Goal: Browse casually: Explore the website without a specific task or goal

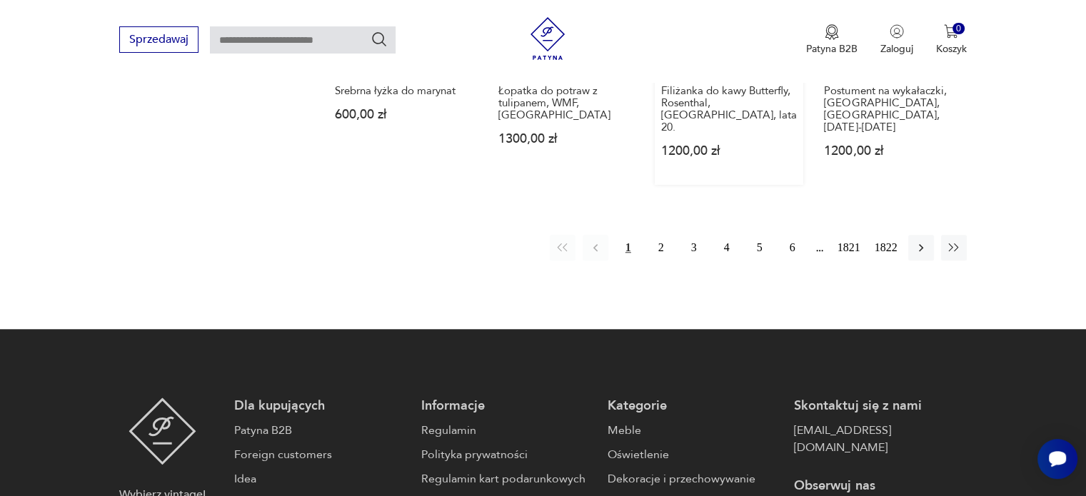
scroll to position [1348, 0]
click at [655, 234] on button "2" at bounding box center [661, 247] width 26 height 26
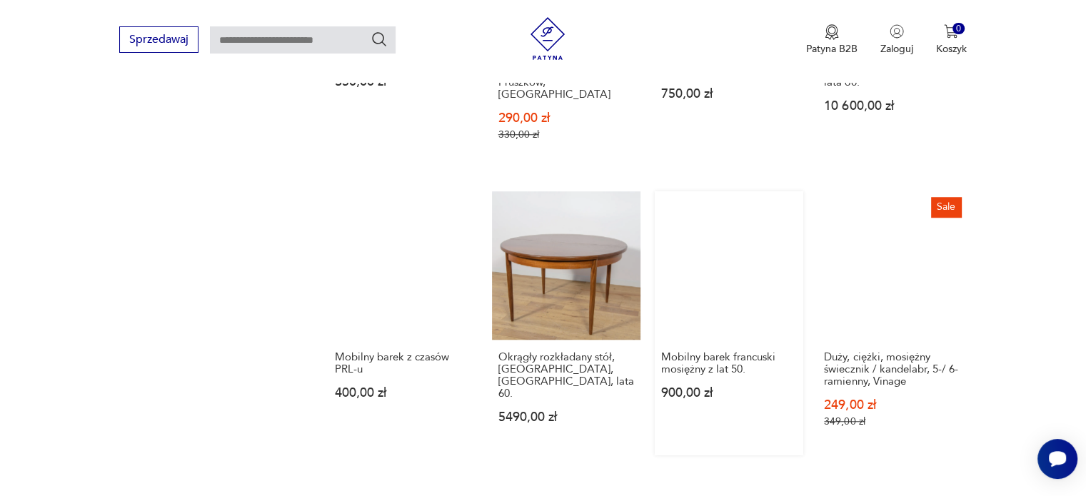
scroll to position [1183, 0]
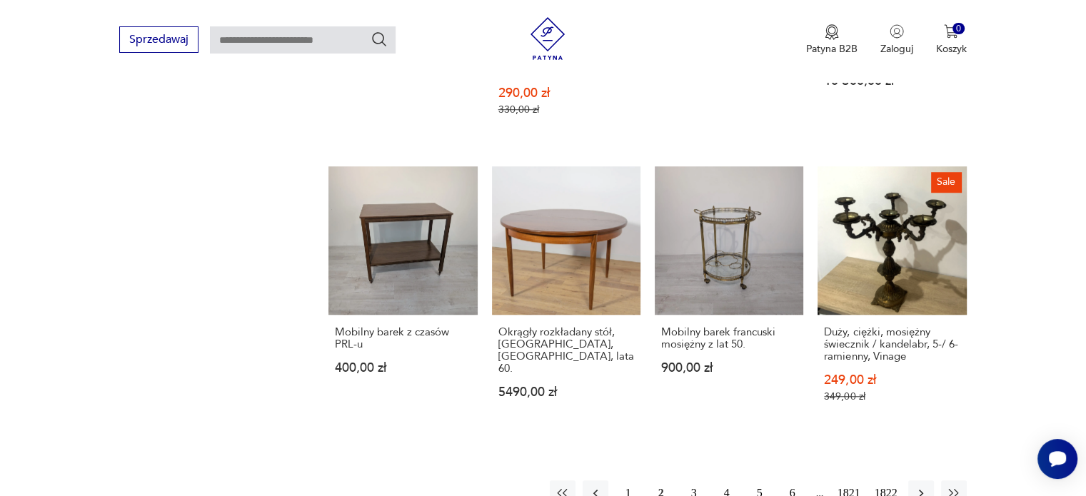
click at [694, 480] on button "3" at bounding box center [694, 493] width 26 height 26
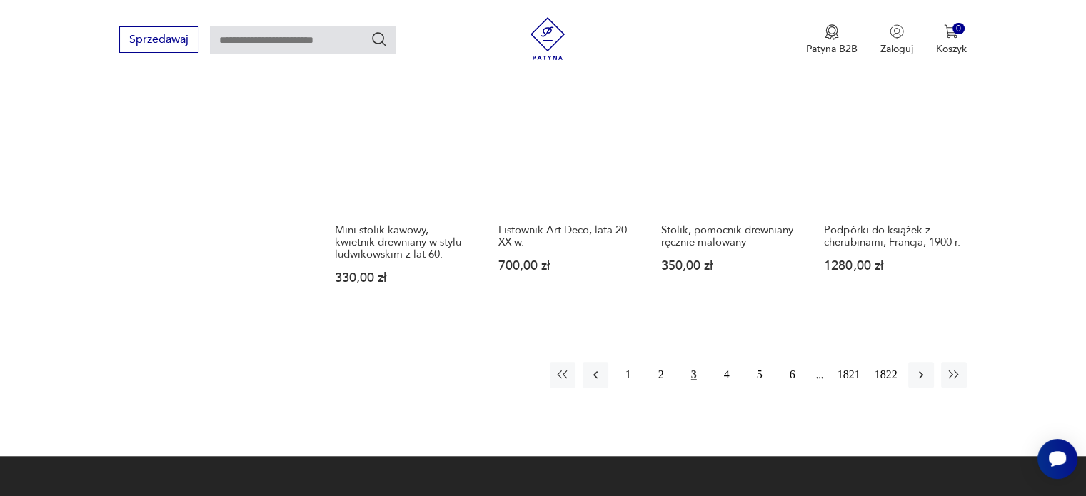
scroll to position [1326, 0]
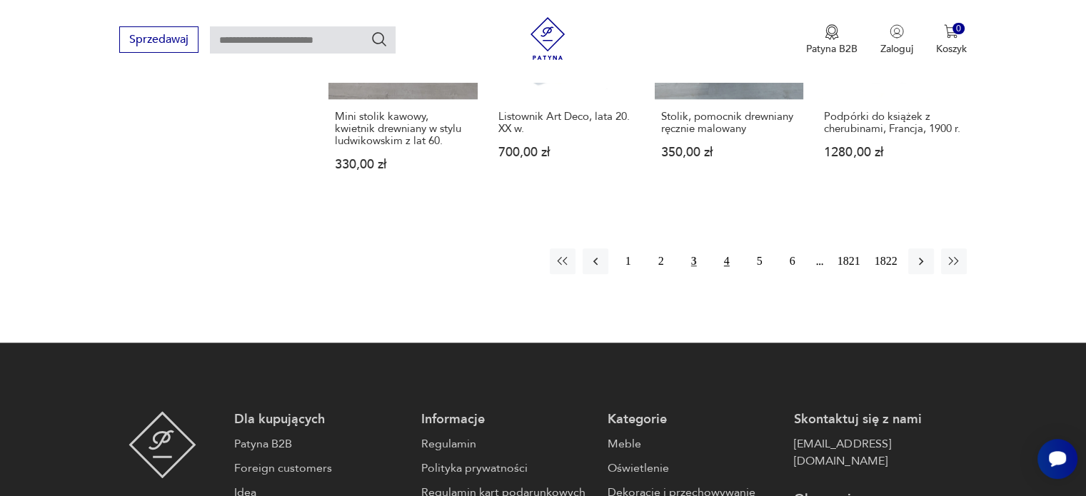
click at [724, 256] on button "4" at bounding box center [727, 261] width 26 height 26
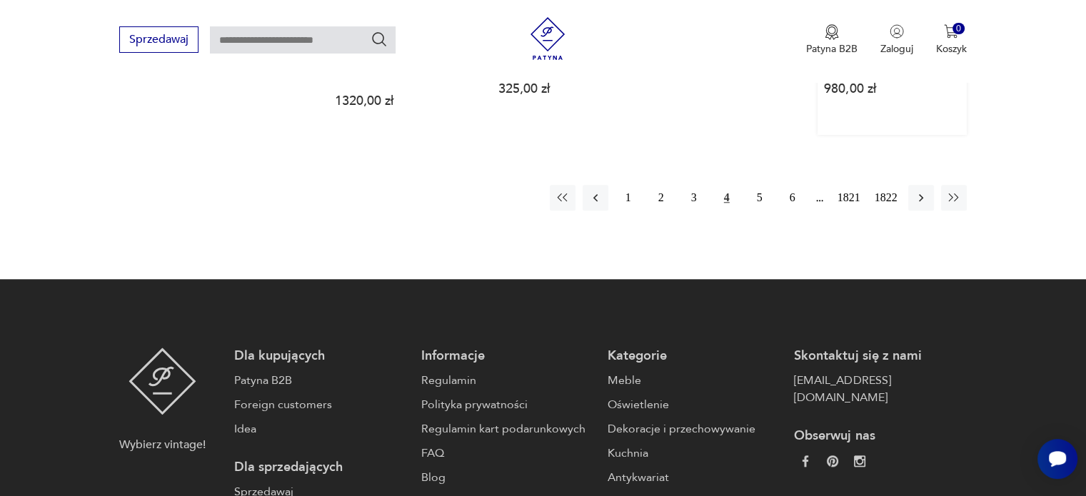
scroll to position [1183, 0]
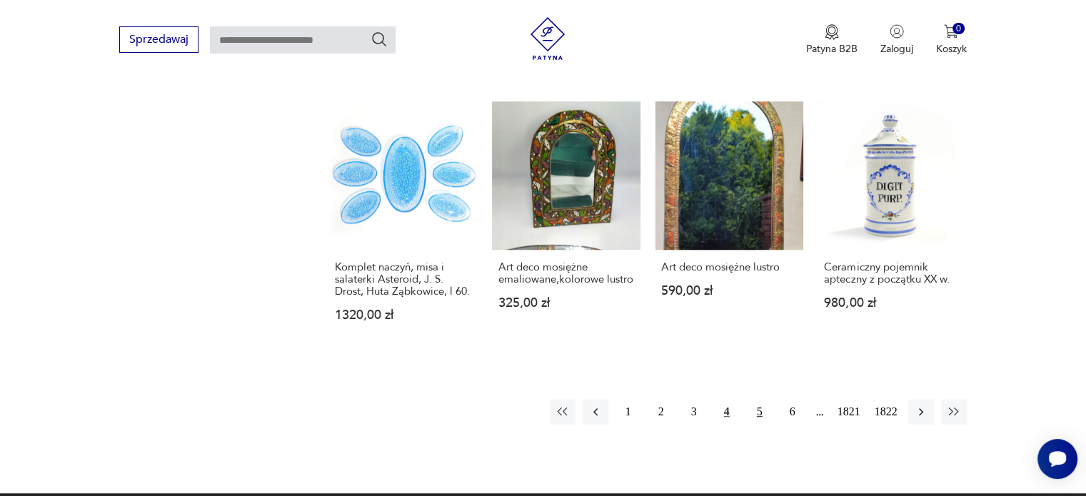
click at [754, 412] on button "5" at bounding box center [760, 412] width 26 height 26
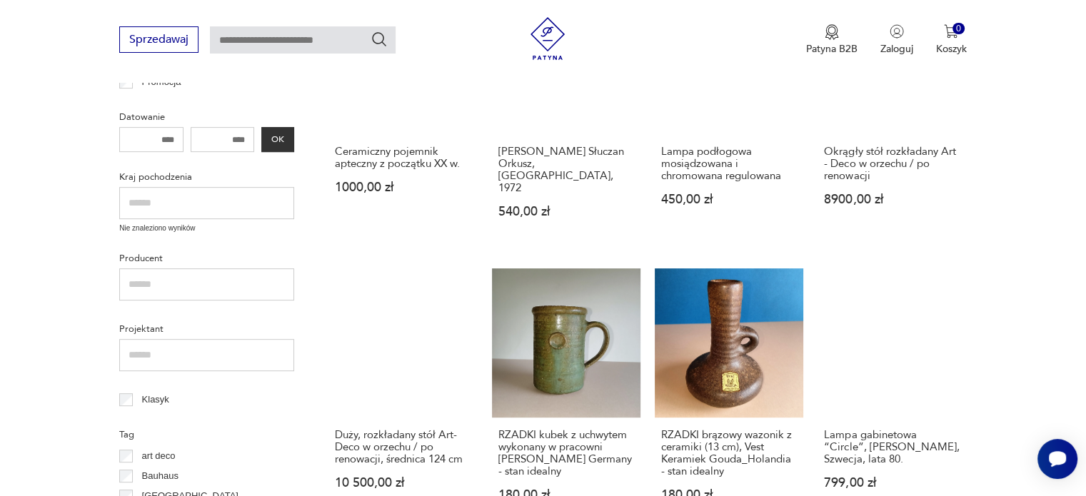
scroll to position [470, 0]
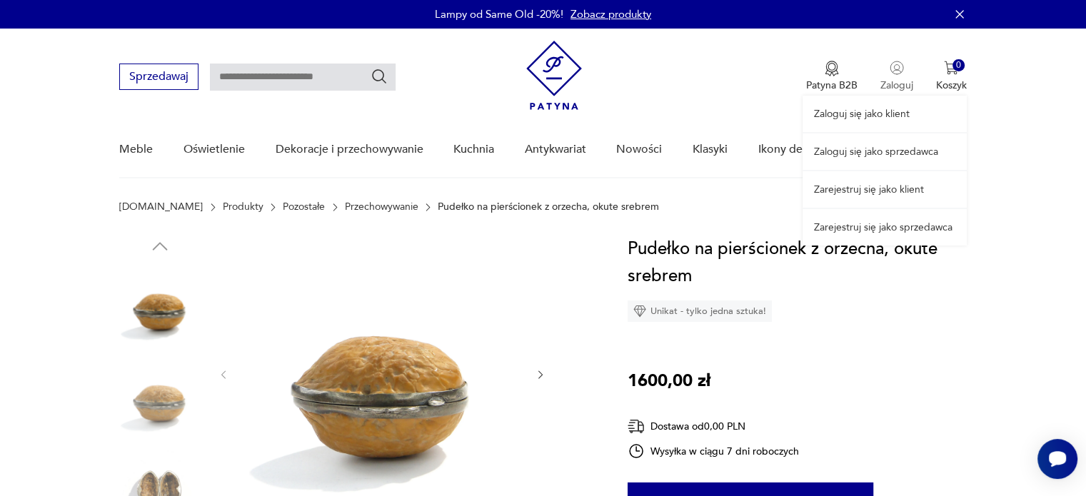
scroll to position [143, 0]
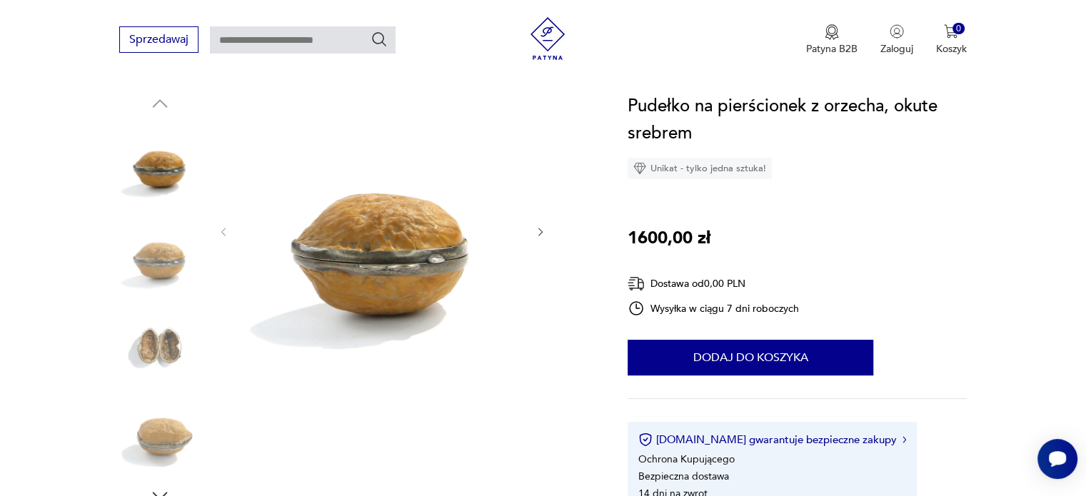
click at [539, 230] on icon "button" at bounding box center [541, 232] width 12 height 12
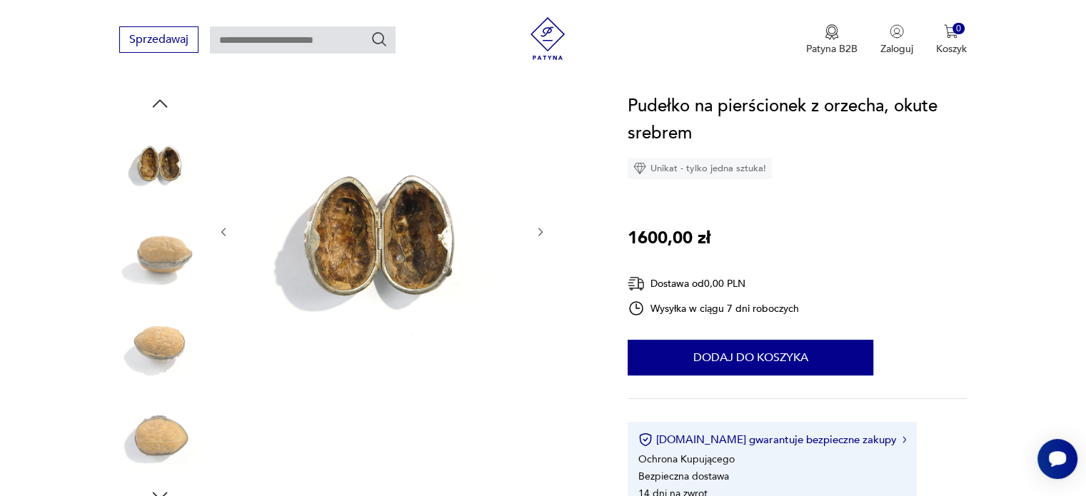
click at [539, 230] on icon "button" at bounding box center [541, 232] width 12 height 12
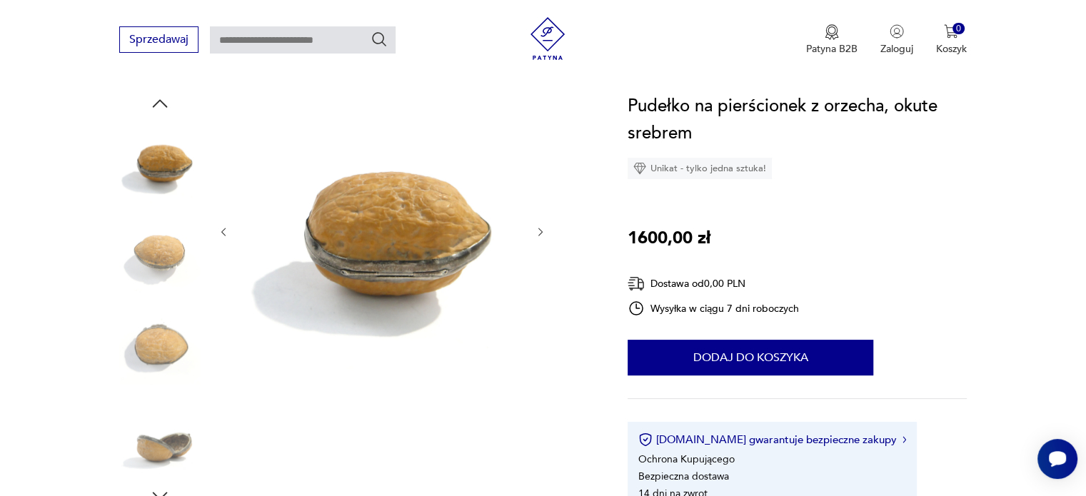
click at [539, 230] on icon "button" at bounding box center [541, 232] width 12 height 12
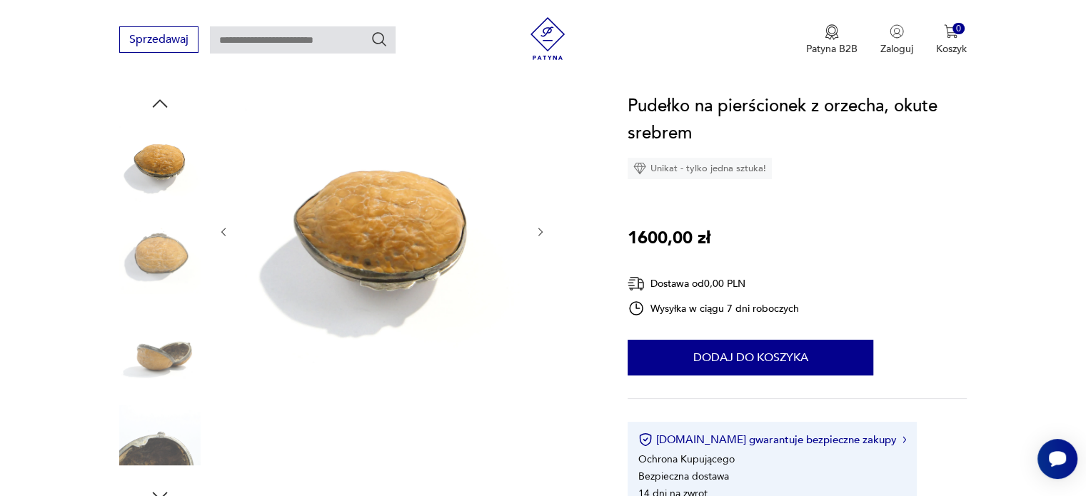
click at [539, 230] on icon "button" at bounding box center [541, 232] width 12 height 12
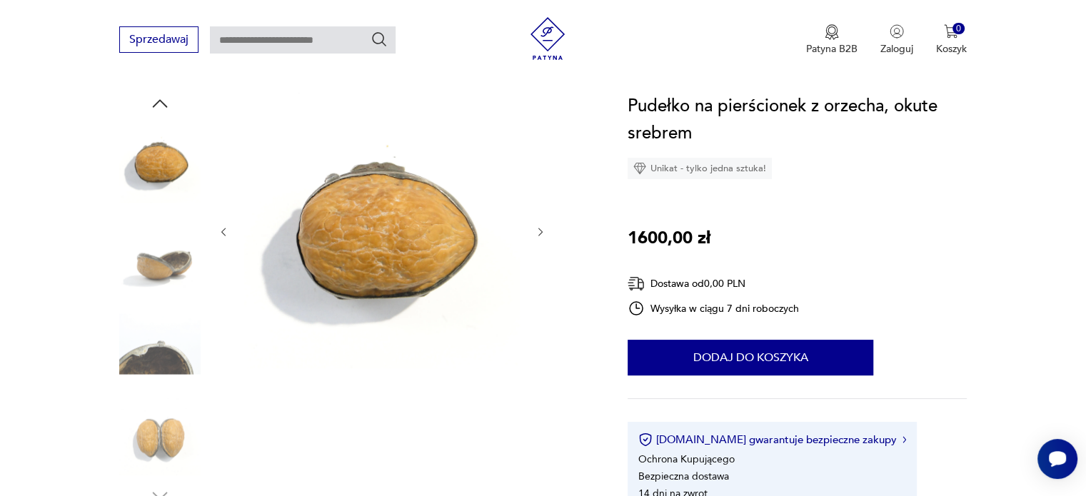
click at [539, 230] on icon "button" at bounding box center [541, 232] width 12 height 12
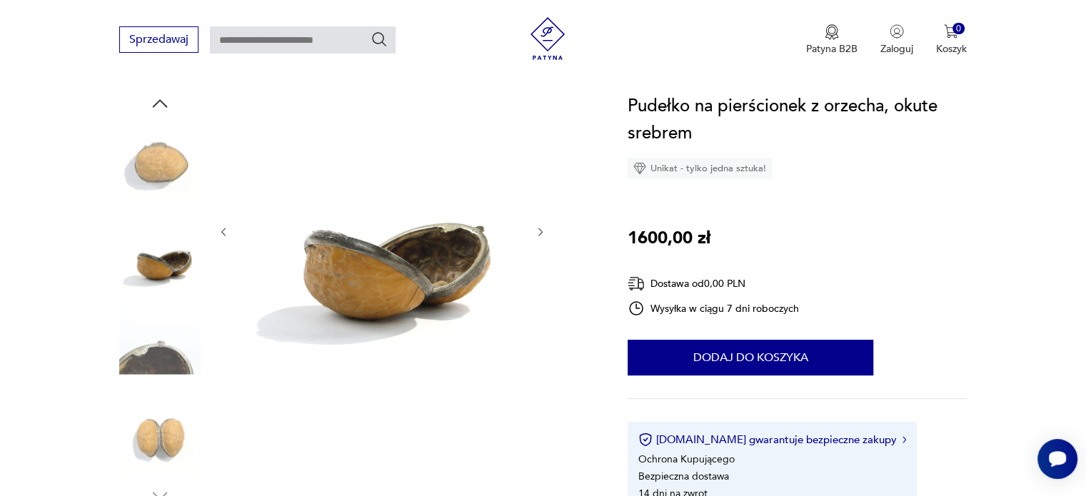
click at [539, 230] on icon "button" at bounding box center [541, 232] width 12 height 12
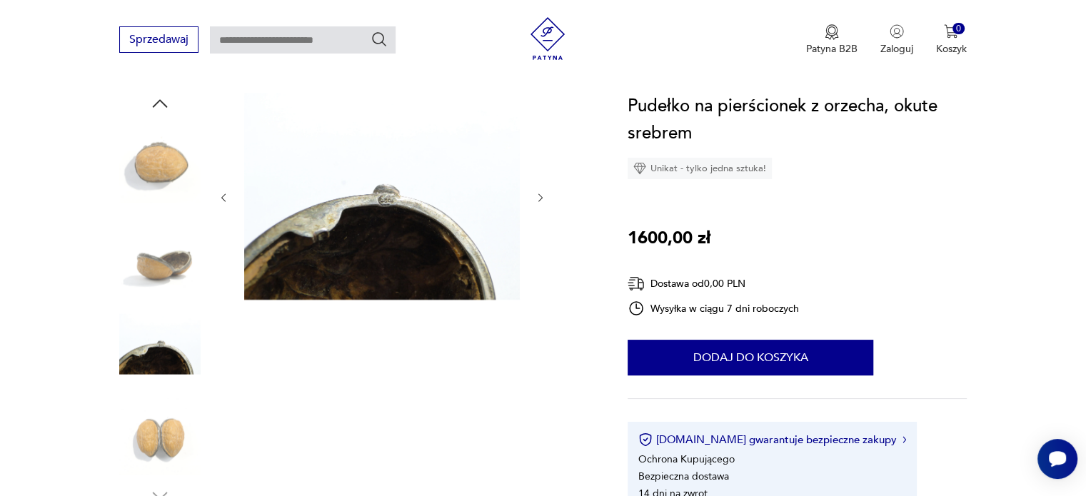
click at [539, 230] on div at bounding box center [382, 198] width 328 height 210
click at [542, 201] on icon "button" at bounding box center [541, 198] width 12 height 12
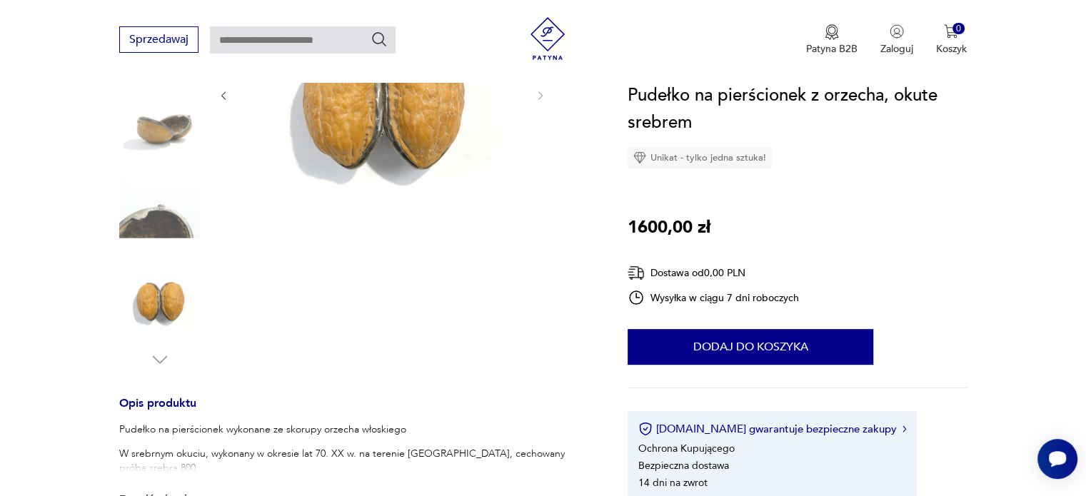
scroll to position [357, 0]
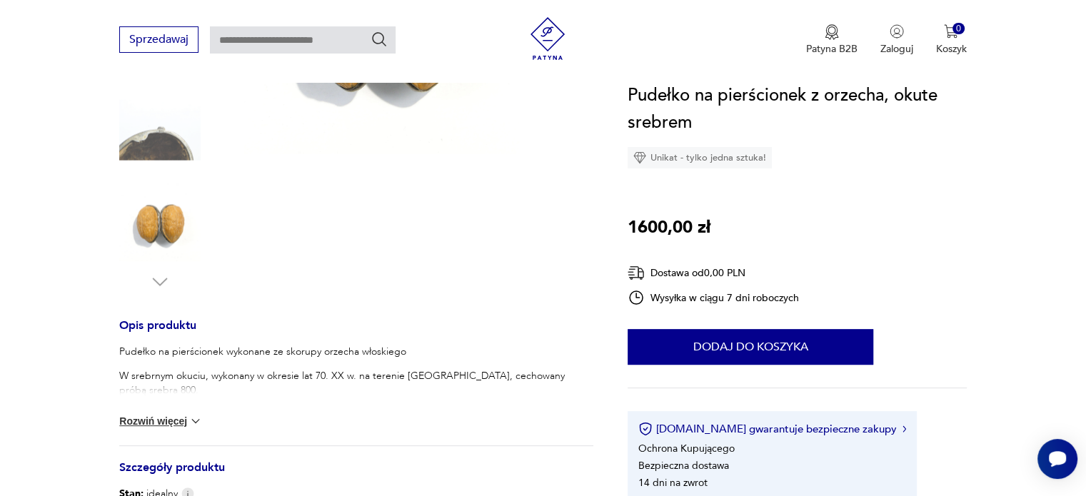
click at [157, 419] on button "Rozwiń więcej" at bounding box center [160, 421] width 83 height 14
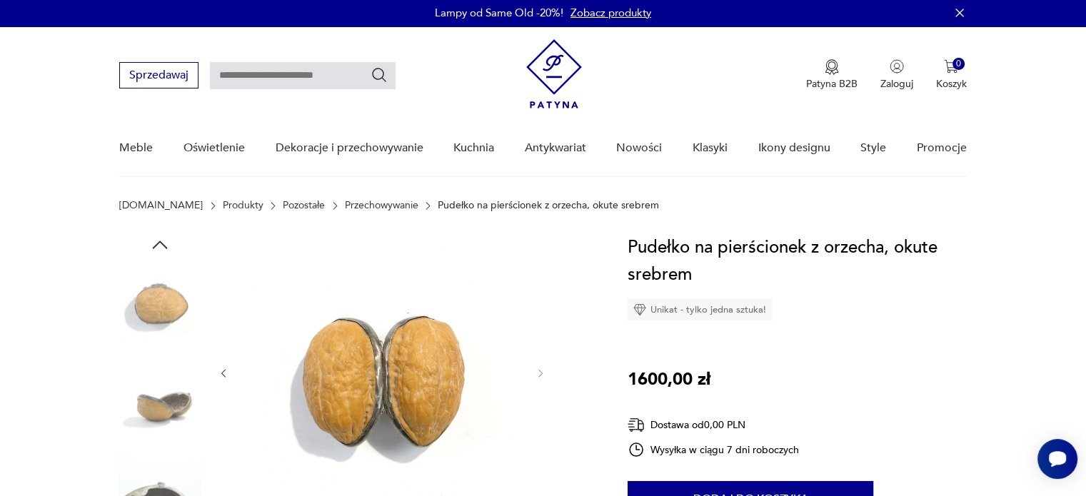
scroll to position [0, 0]
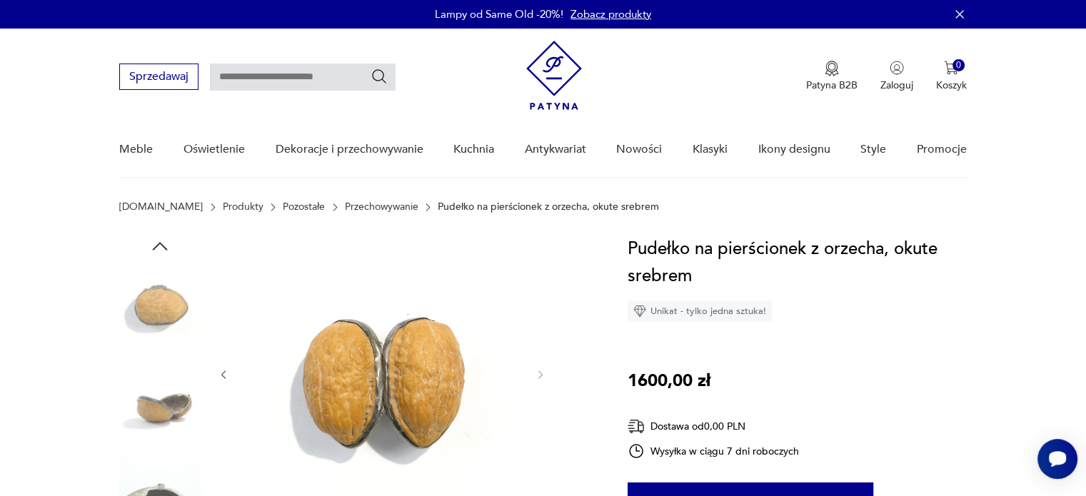
click at [225, 366] on div at bounding box center [382, 375] width 328 height 278
click at [226, 370] on icon "button" at bounding box center [224, 375] width 12 height 12
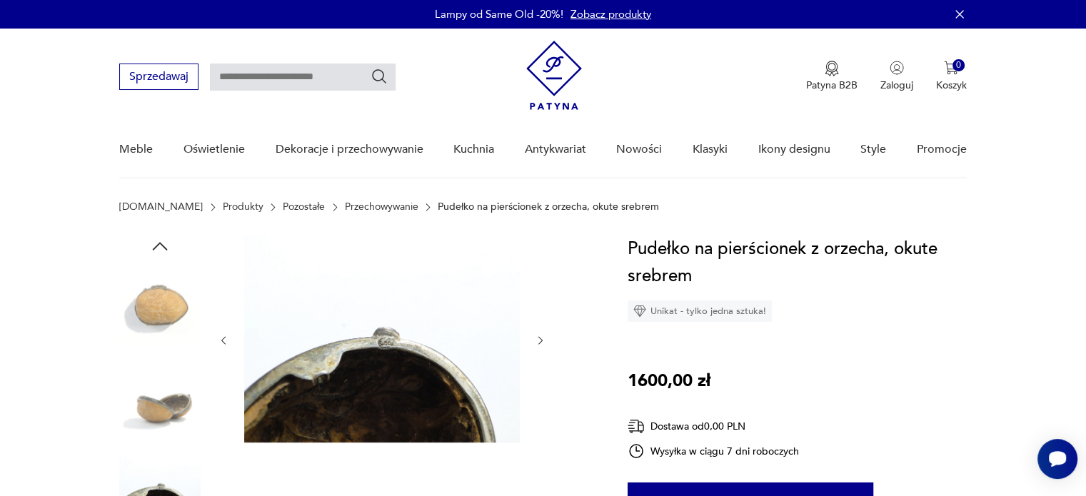
click at [226, 370] on div at bounding box center [382, 341] width 328 height 210
click at [223, 373] on div at bounding box center [382, 341] width 328 height 210
click at [224, 344] on icon "button" at bounding box center [224, 341] width 12 height 12
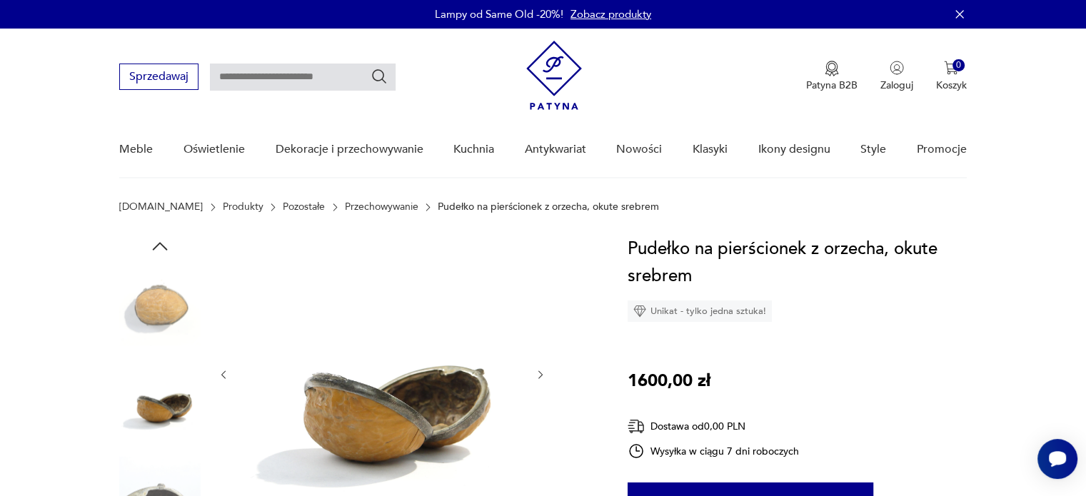
click at [224, 344] on div at bounding box center [382, 375] width 328 height 278
click at [231, 373] on div at bounding box center [382, 375] width 328 height 278
click at [228, 376] on icon "button" at bounding box center [224, 375] width 12 height 12
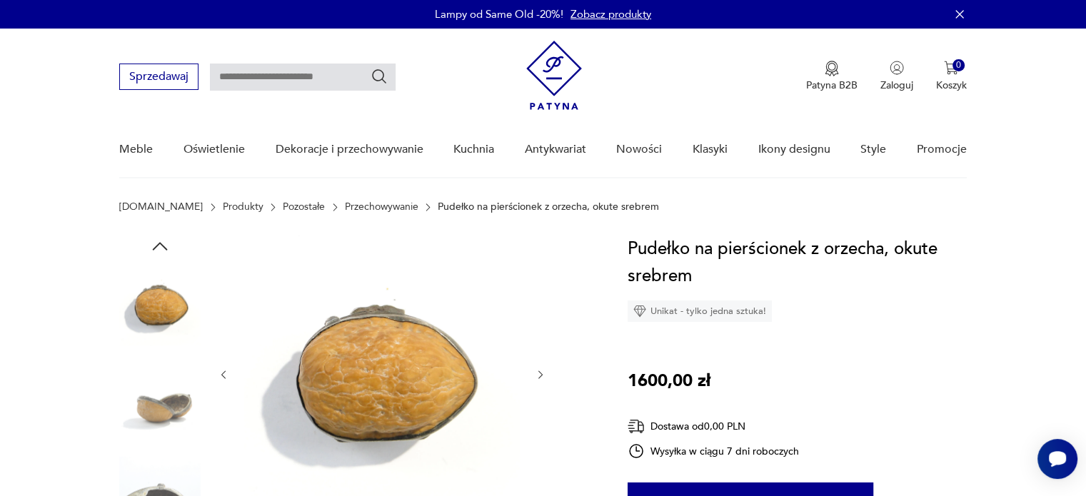
click at [226, 378] on icon "button" at bounding box center [224, 374] width 4 height 9
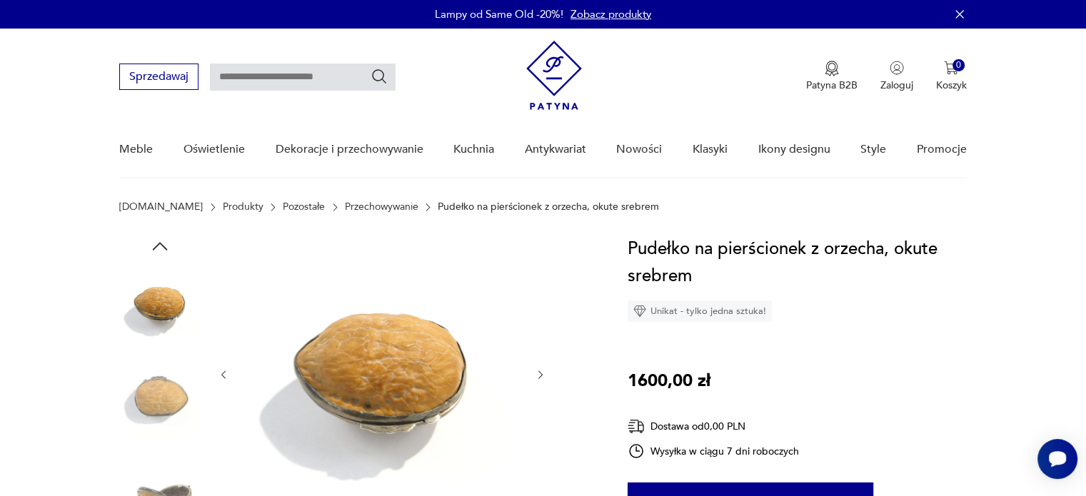
click at [226, 378] on icon "button" at bounding box center [224, 374] width 4 height 9
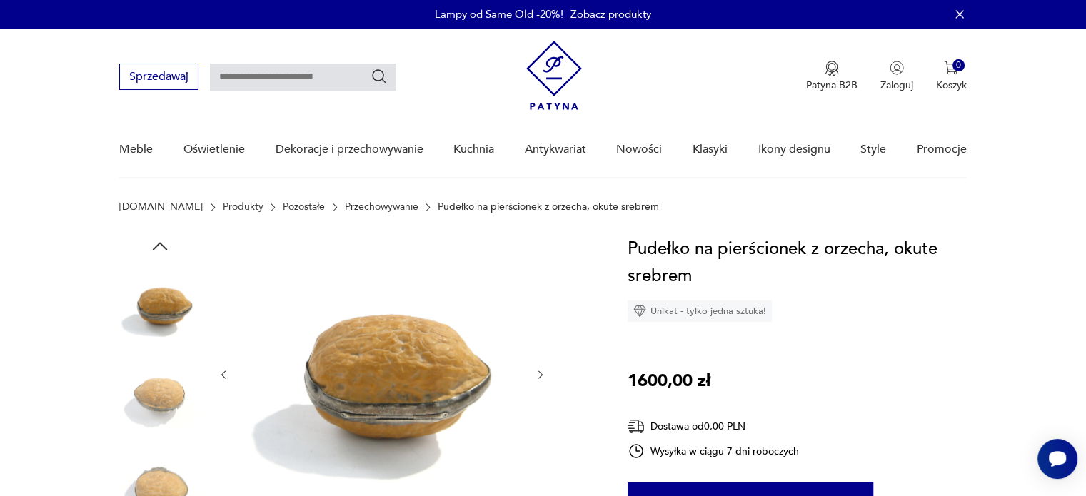
click at [226, 378] on icon "button" at bounding box center [224, 374] width 4 height 9
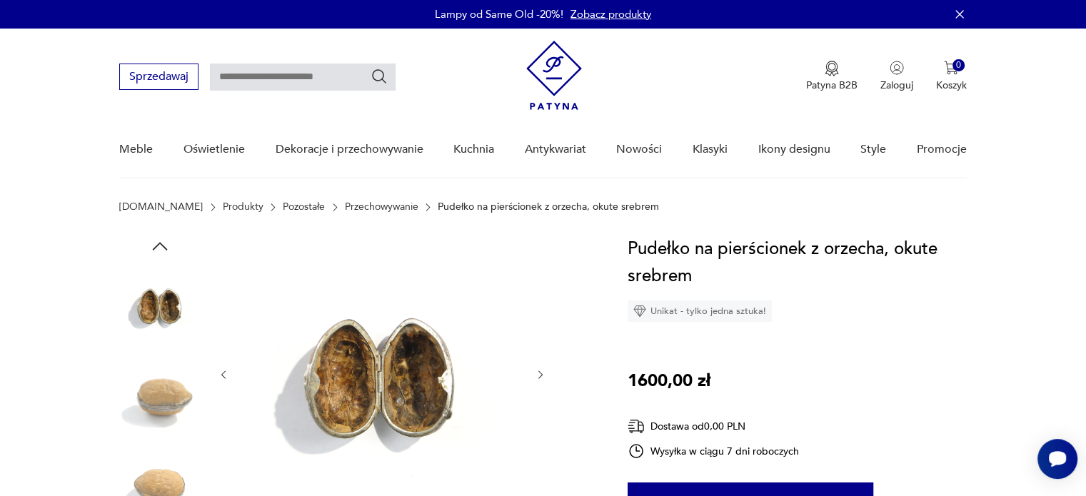
click at [226, 378] on icon "button" at bounding box center [224, 374] width 4 height 9
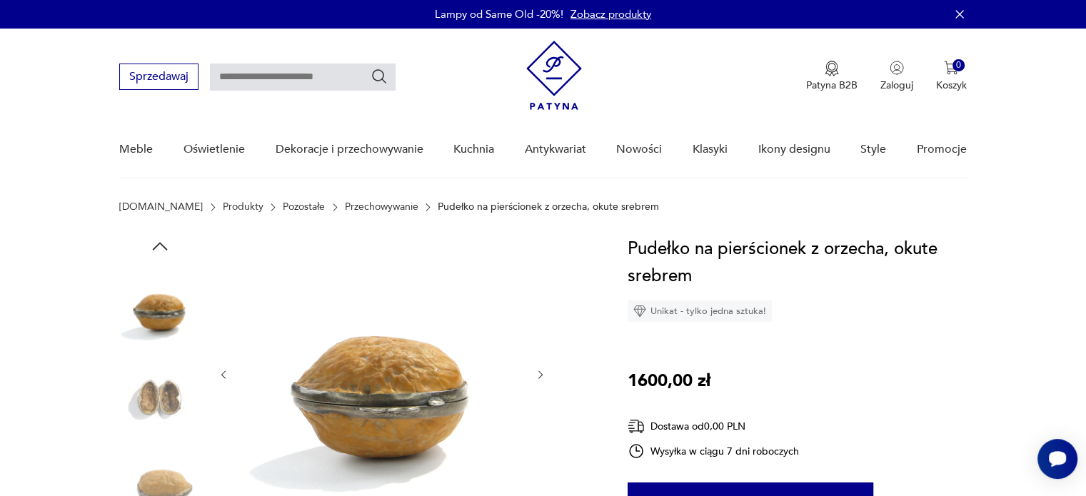
click at [537, 370] on icon "button" at bounding box center [541, 375] width 12 height 12
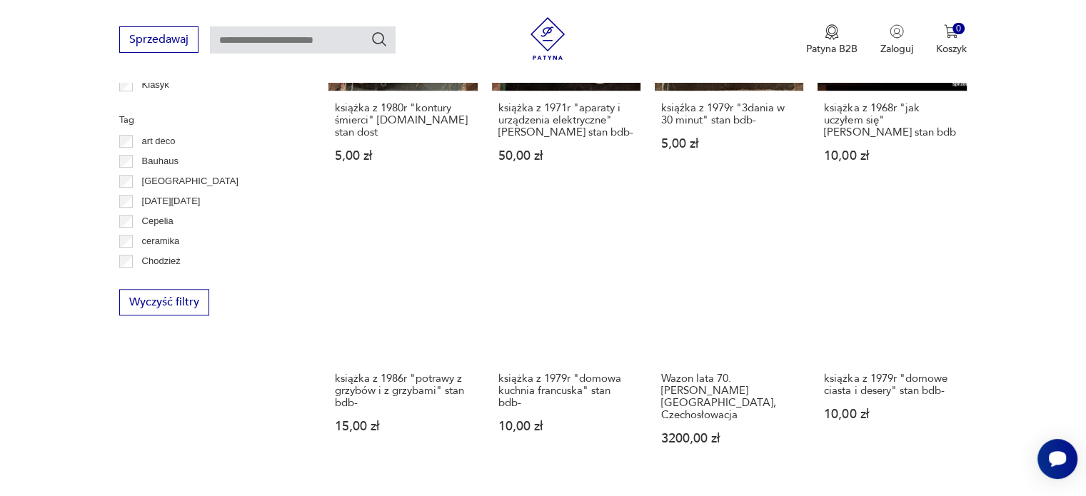
scroll to position [1134, 0]
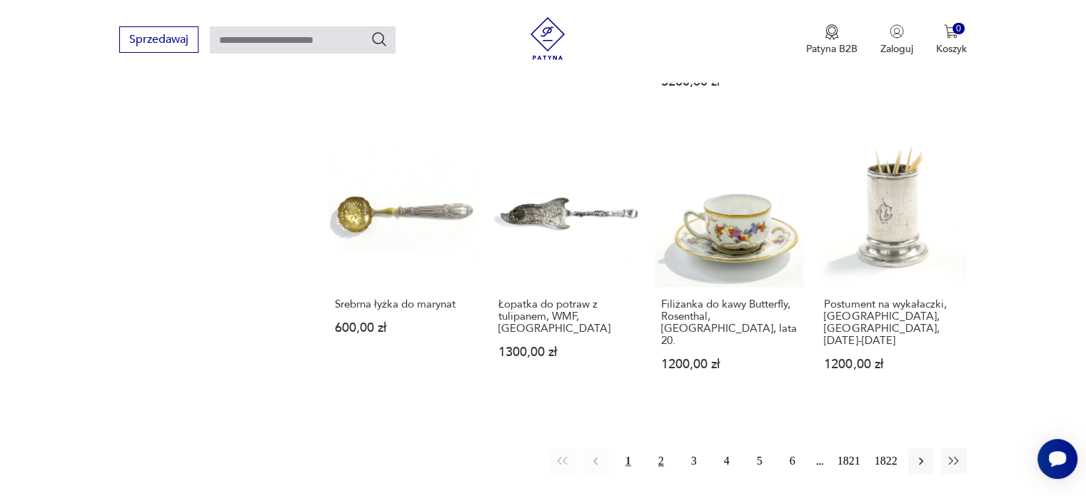
click at [662, 448] on button "2" at bounding box center [661, 461] width 26 height 26
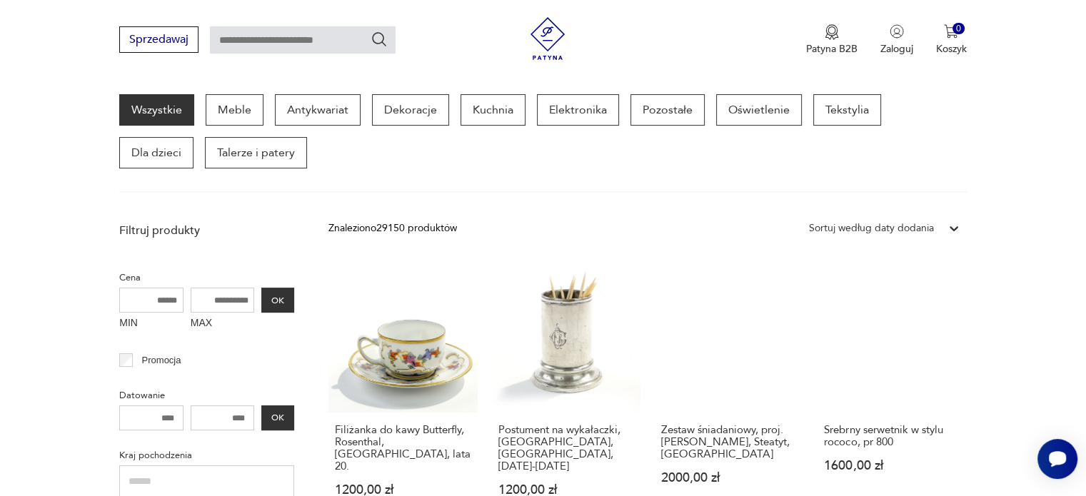
scroll to position [541, 0]
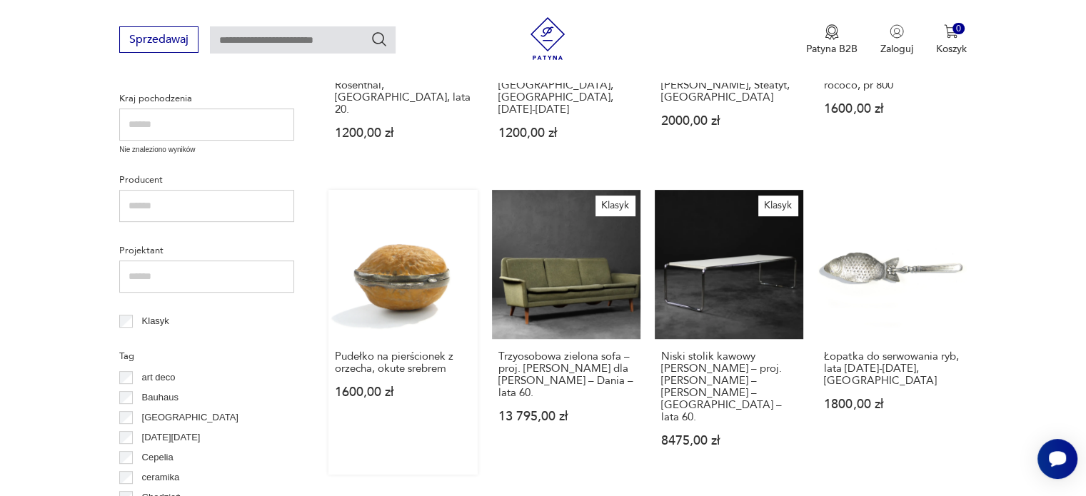
click at [390, 252] on link "Pudełko na pierścionek z orzecha, okute srebrem 1600,00 zł" at bounding box center [402, 332] width 148 height 284
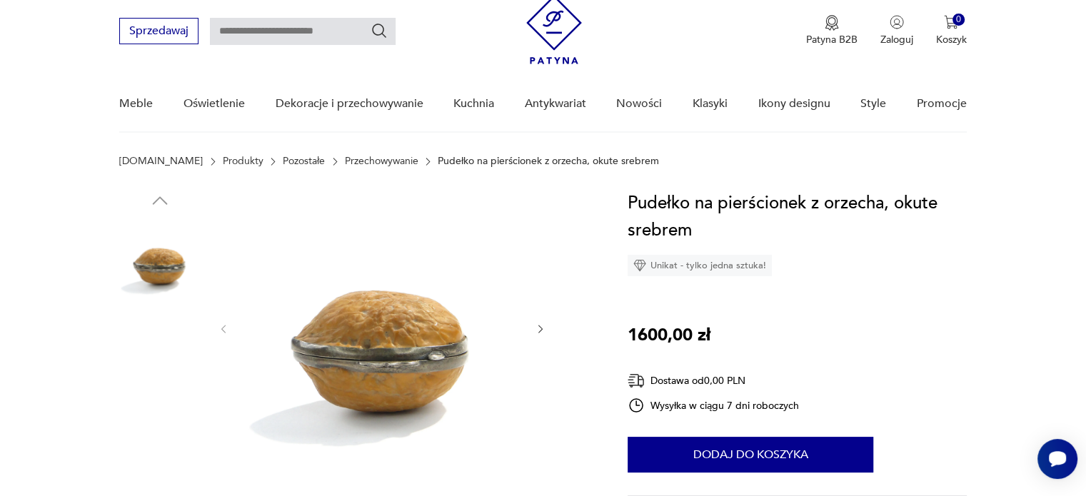
scroll to position [71, 0]
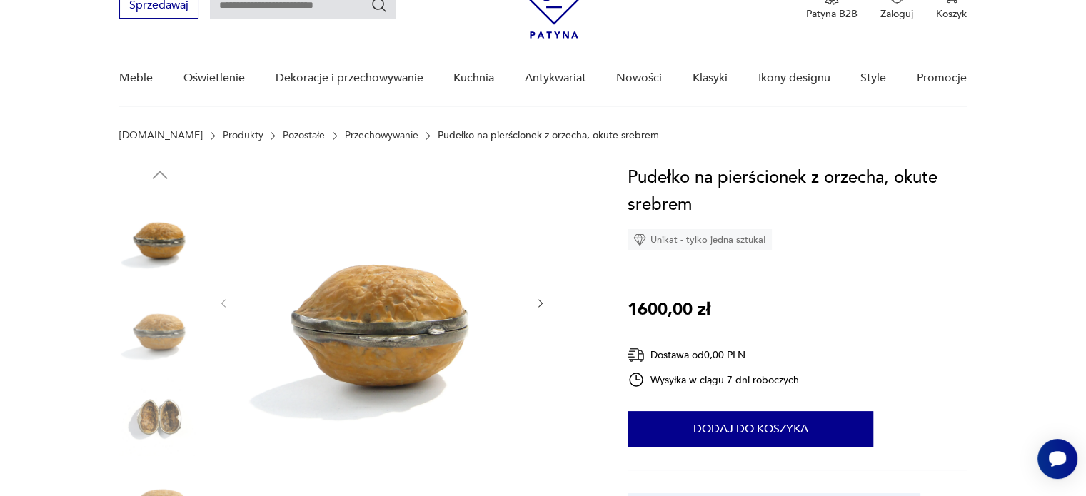
click at [171, 323] on img at bounding box center [159, 324] width 81 height 81
click at [175, 405] on img at bounding box center [159, 415] width 81 height 81
